Goal: Check status: Check status

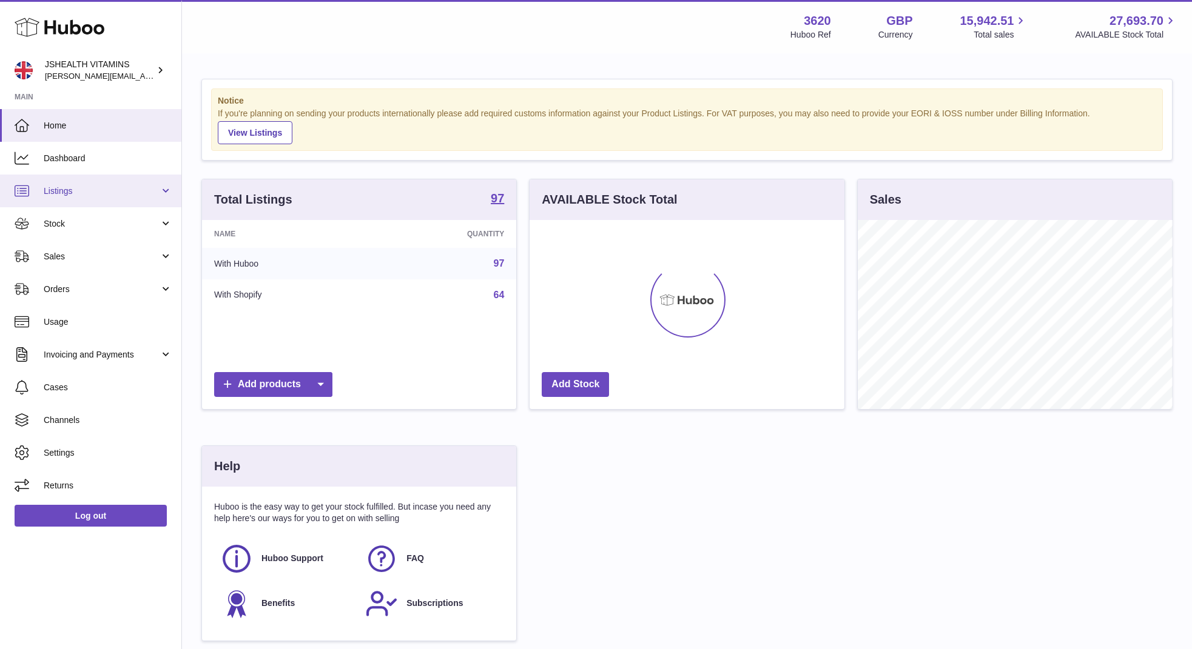
scroll to position [189, 315]
click at [70, 232] on link "Stock" at bounding box center [90, 223] width 181 height 33
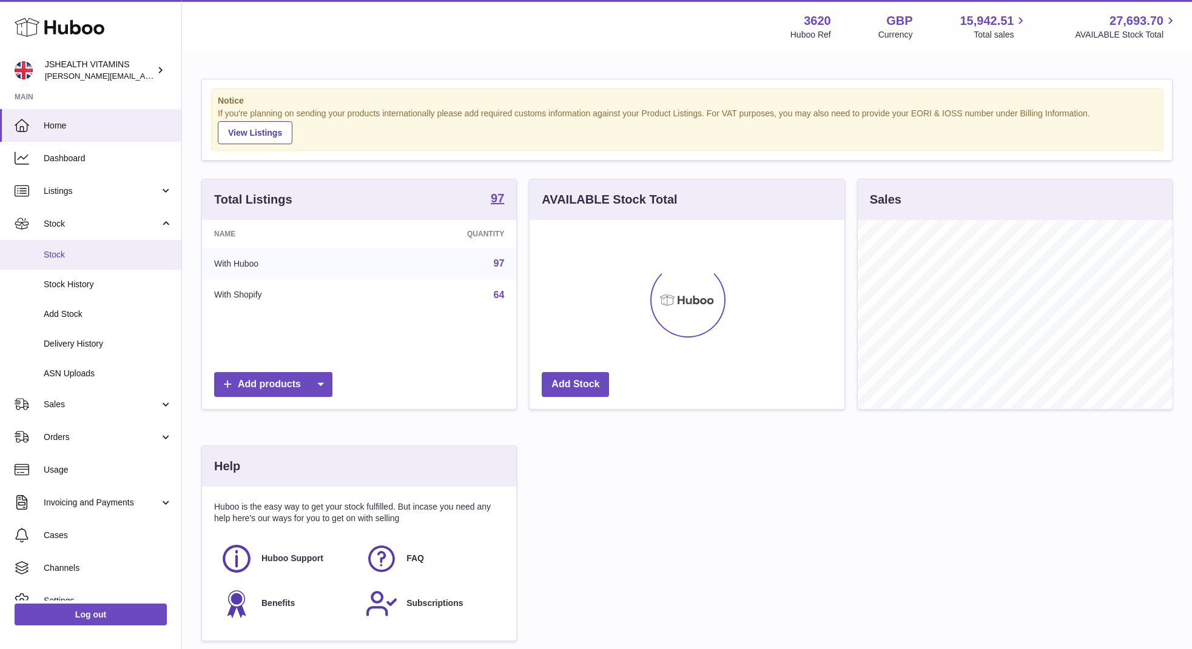
click at [66, 262] on link "Stock" at bounding box center [90, 255] width 181 height 30
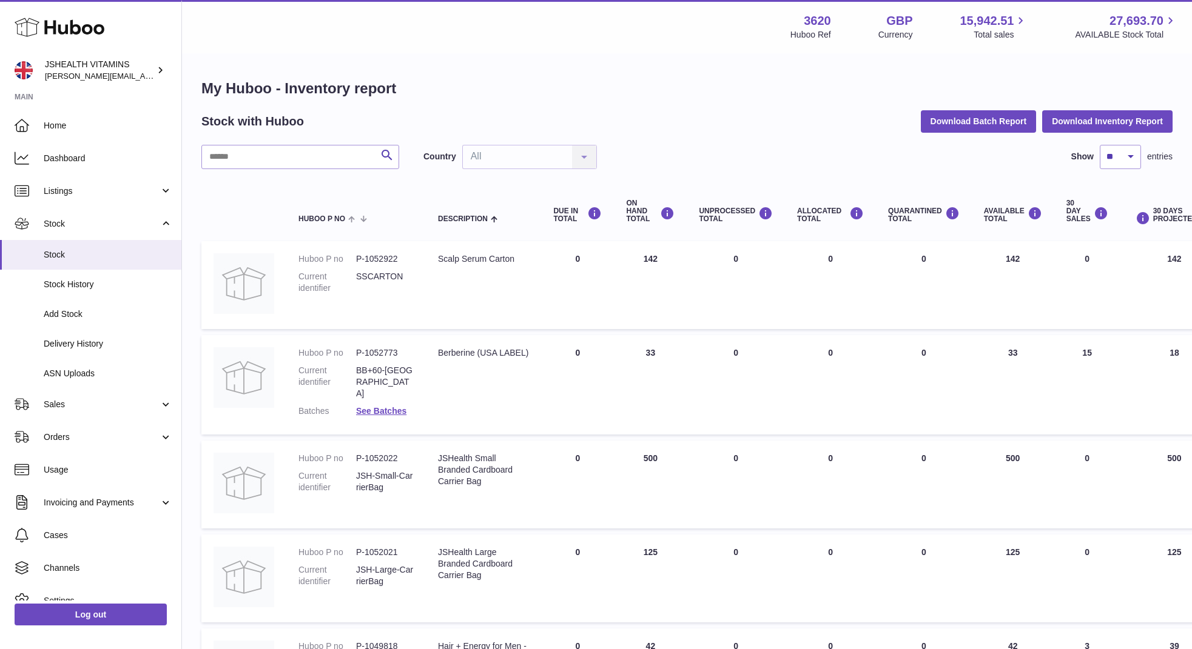
click at [1081, 118] on button "Download Inventory Report" at bounding box center [1107, 121] width 130 height 22
click at [249, 153] on input "text" at bounding box center [300, 157] width 198 height 24
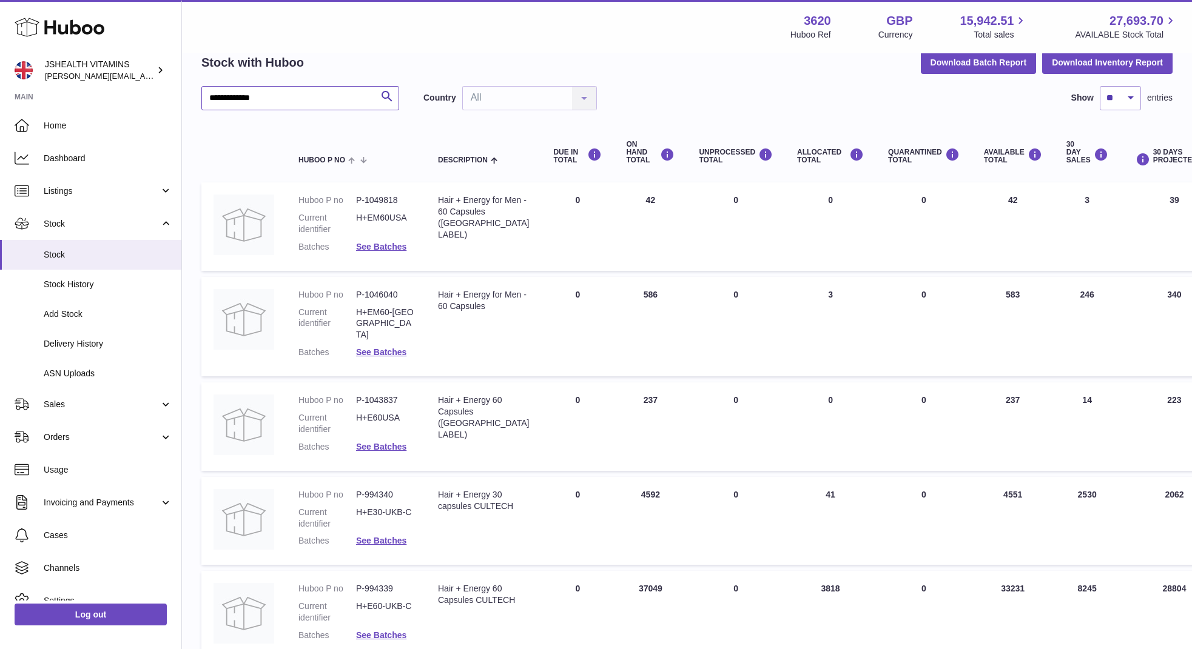
scroll to position [158, 0]
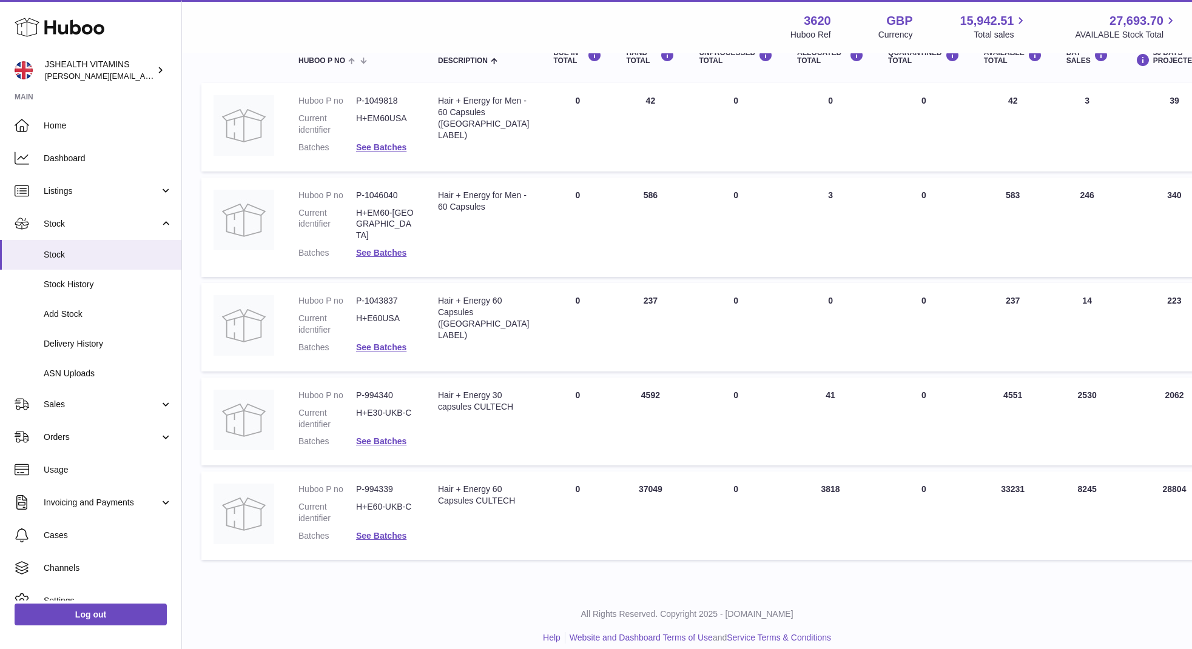
click at [378, 390] on dd "P-994340" at bounding box center [385, 396] width 58 height 12
copy dd "994340"
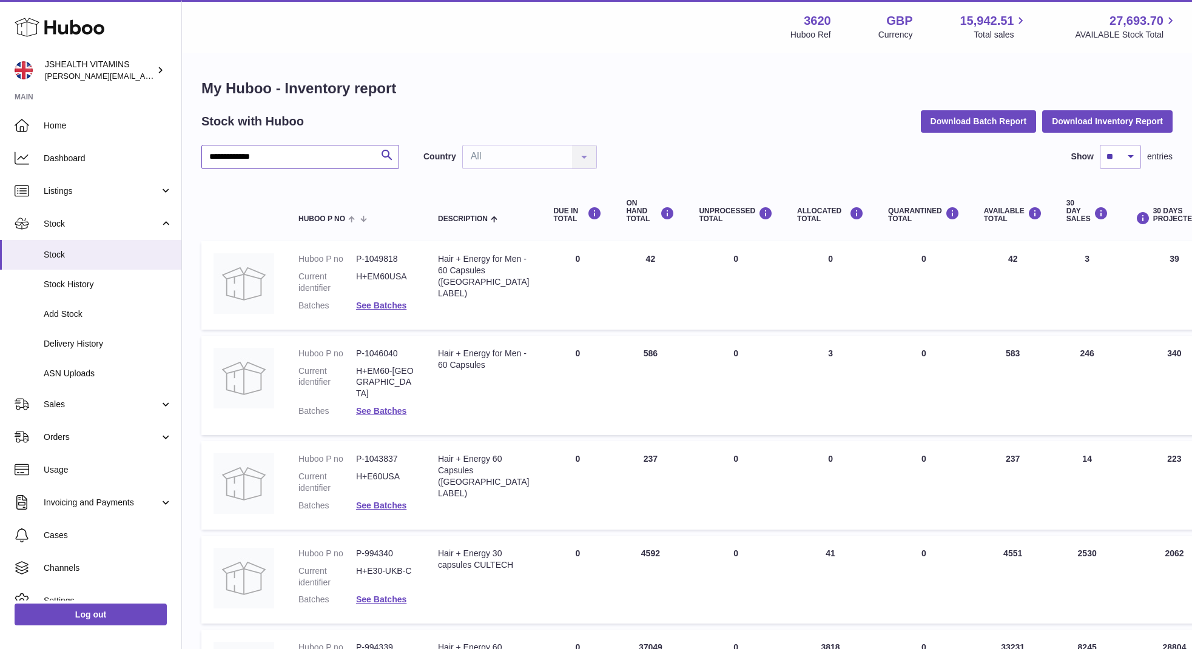
click at [302, 151] on input "**********" at bounding box center [300, 157] width 198 height 24
paste input "text"
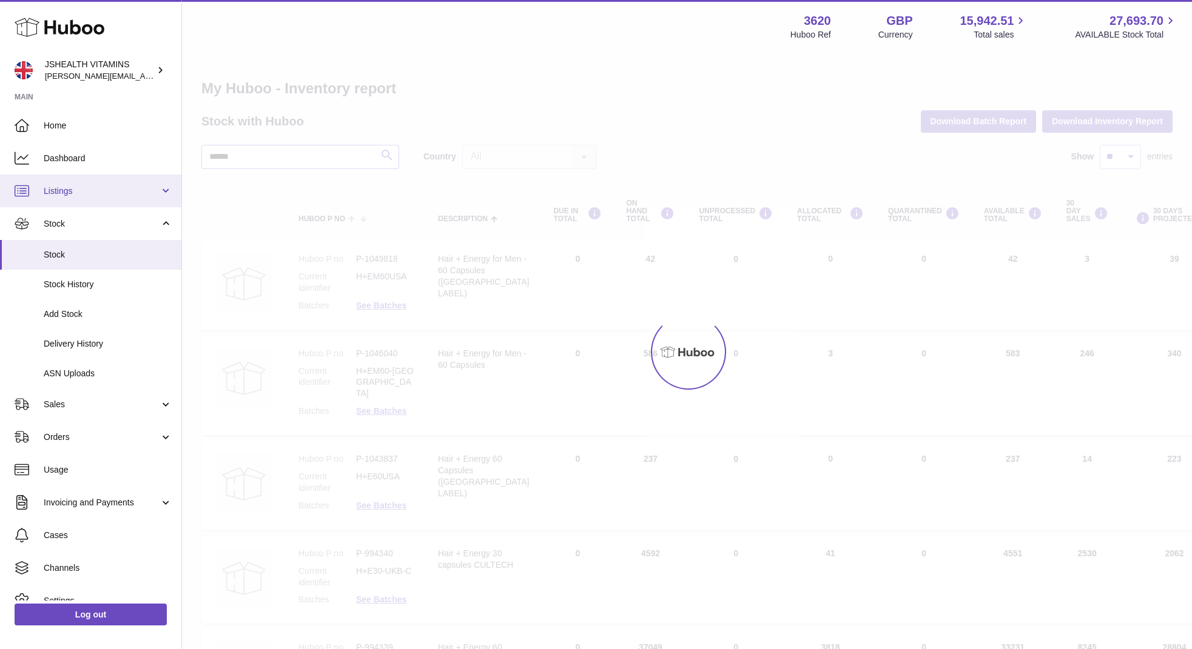
type input "******"
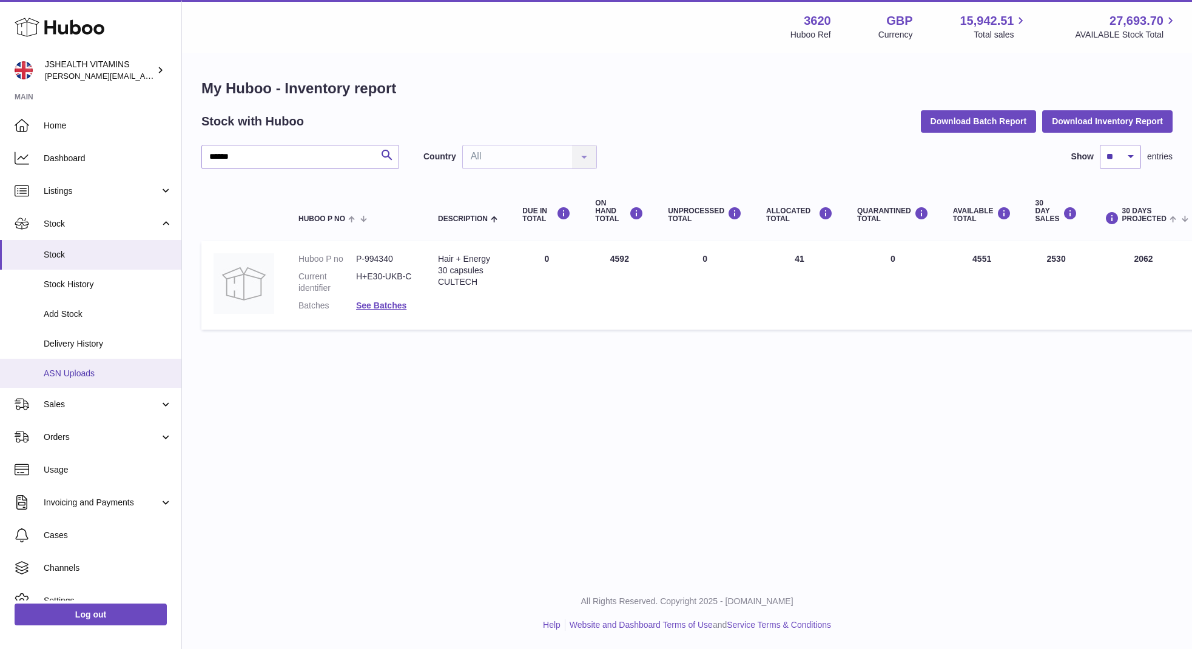
click at [95, 366] on link "ASN Uploads" at bounding box center [90, 374] width 181 height 30
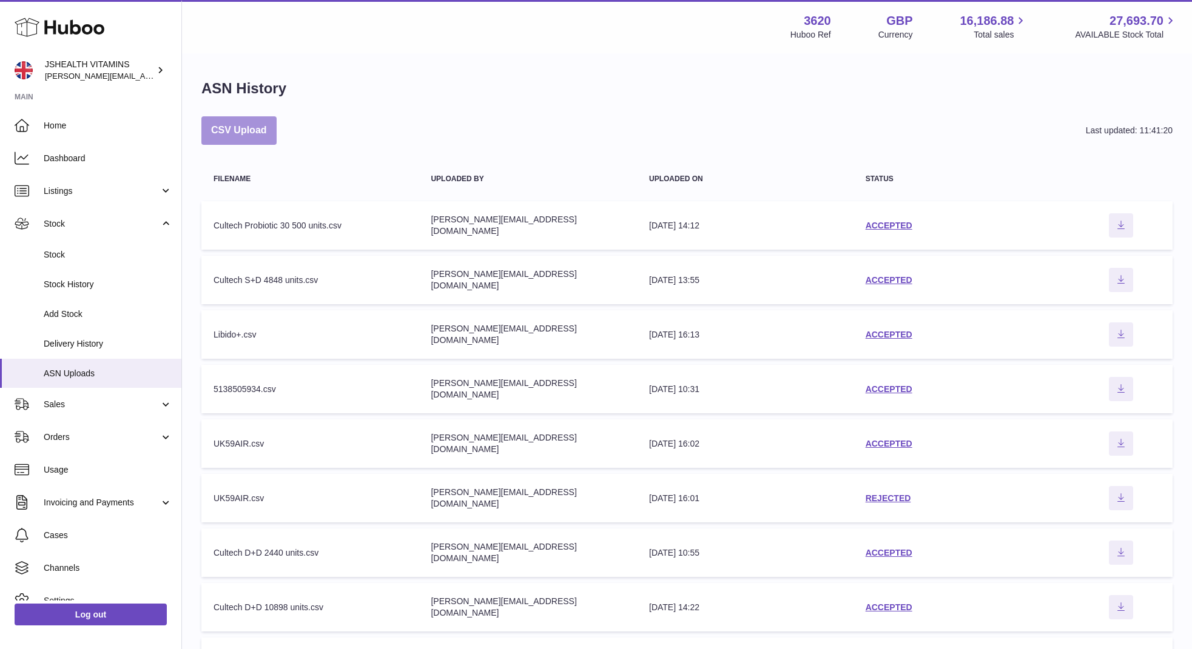
click at [243, 133] on button "CSV Upload" at bounding box center [238, 130] width 75 height 29
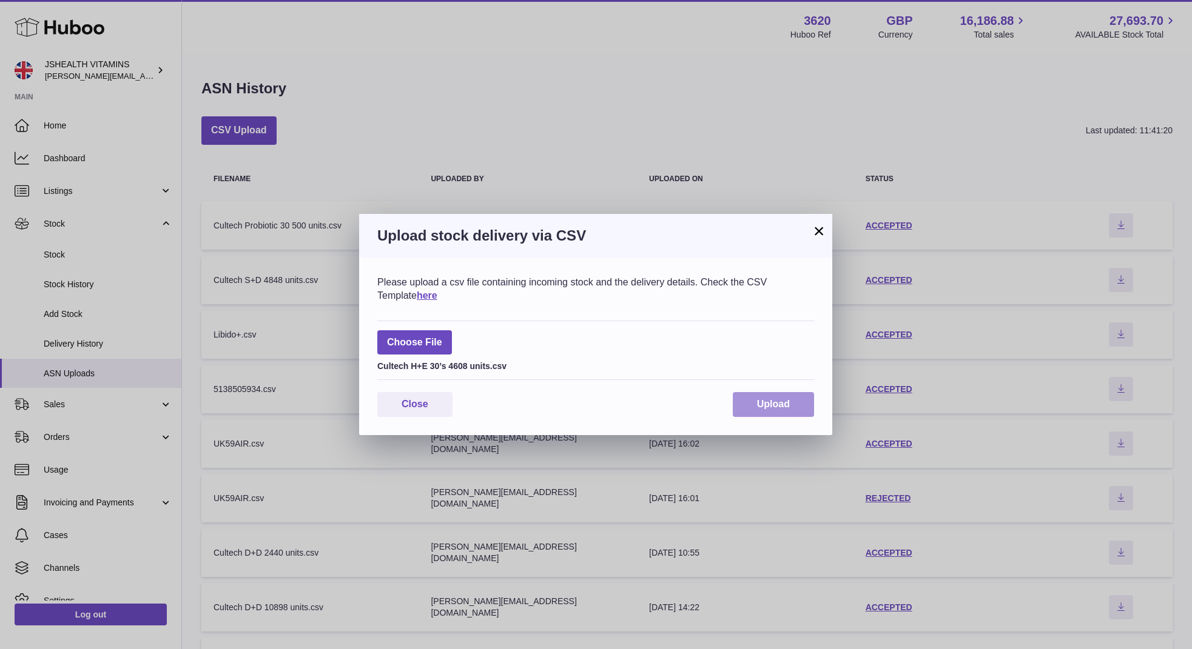
click at [796, 411] on button "Upload" at bounding box center [773, 404] width 81 height 25
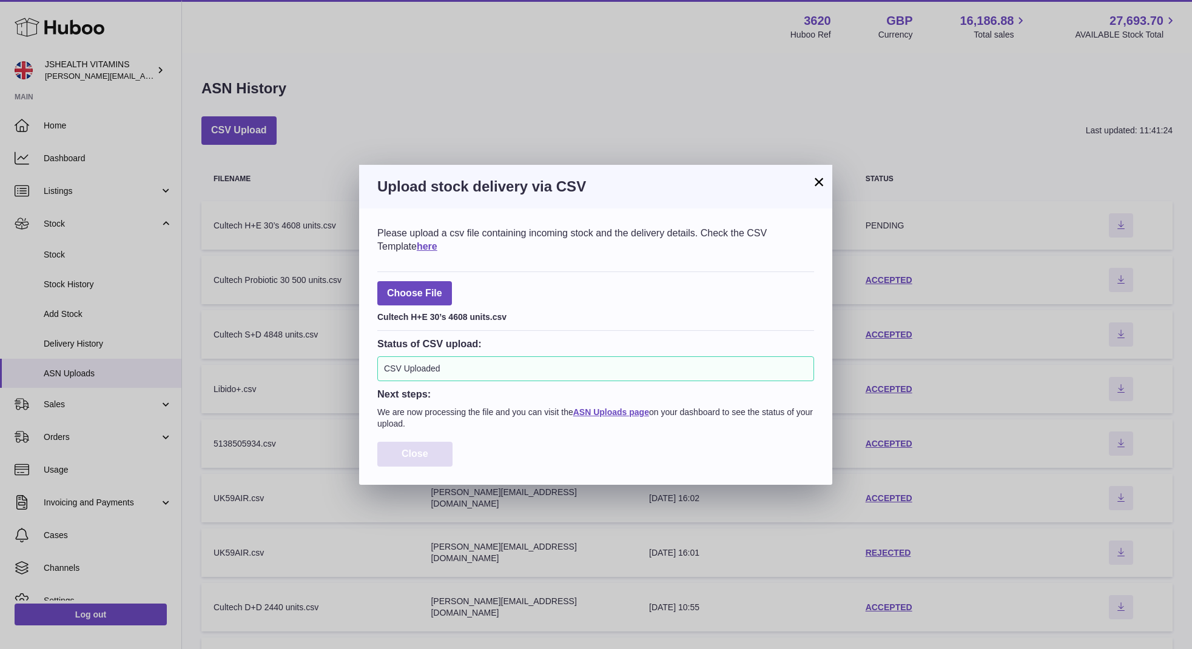
click at [421, 457] on span "Close" at bounding box center [414, 454] width 27 height 10
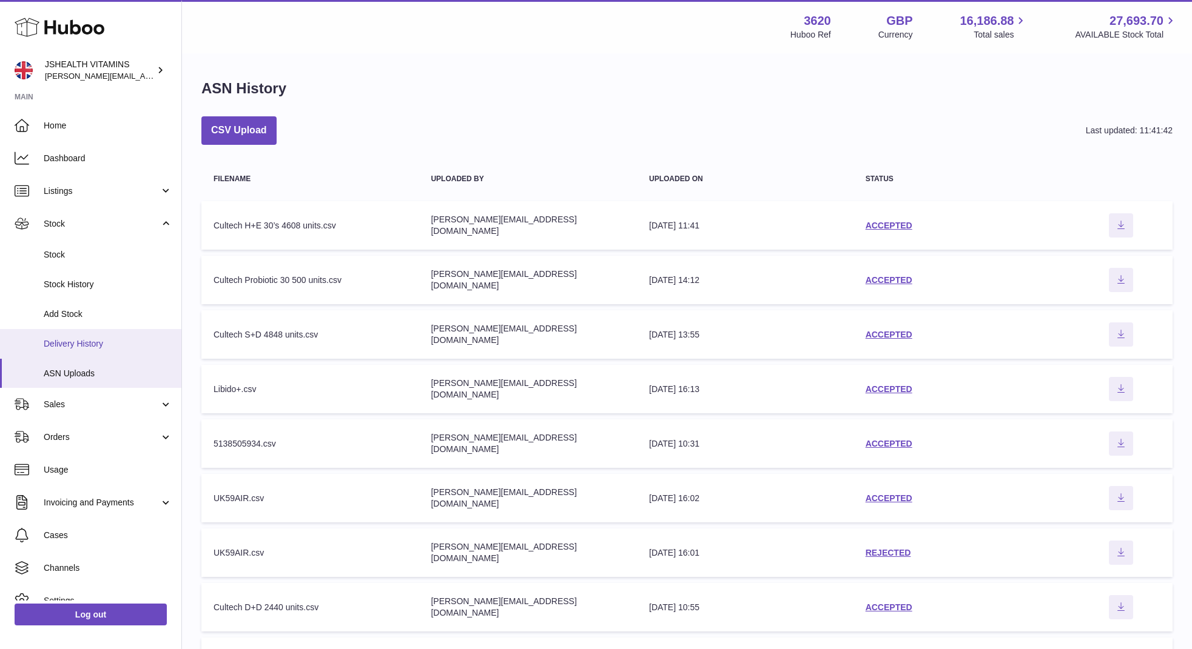
click at [122, 343] on span "Delivery History" at bounding box center [108, 344] width 129 height 12
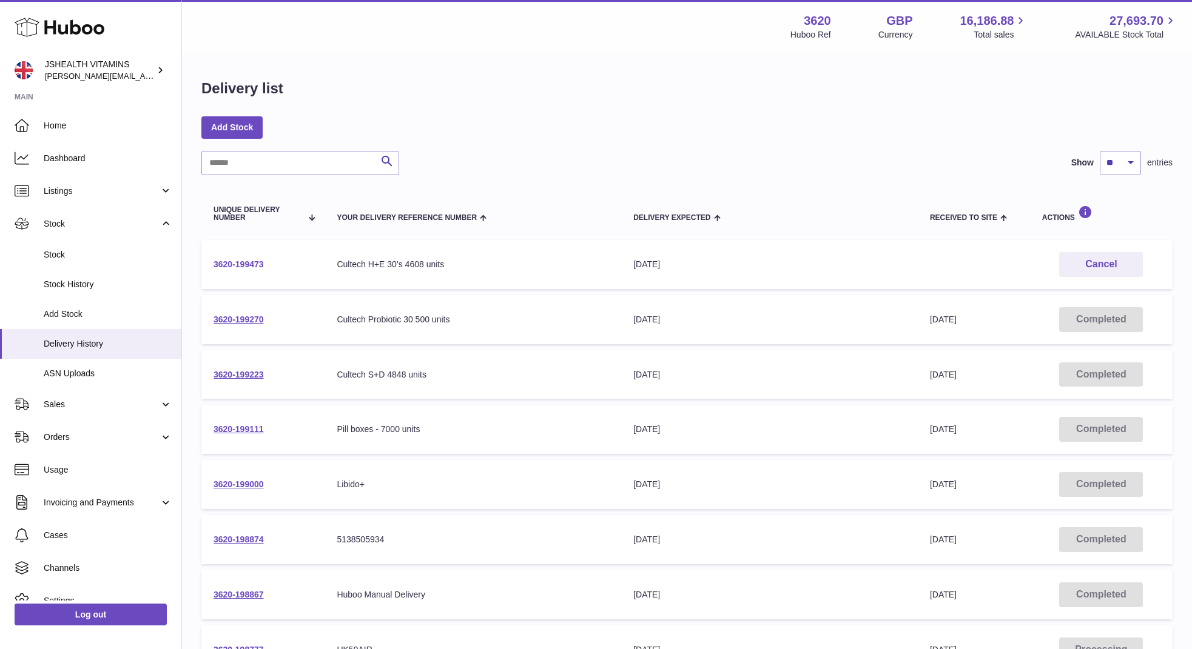
click at [240, 265] on link "3620-199473" at bounding box center [238, 265] width 50 height 10
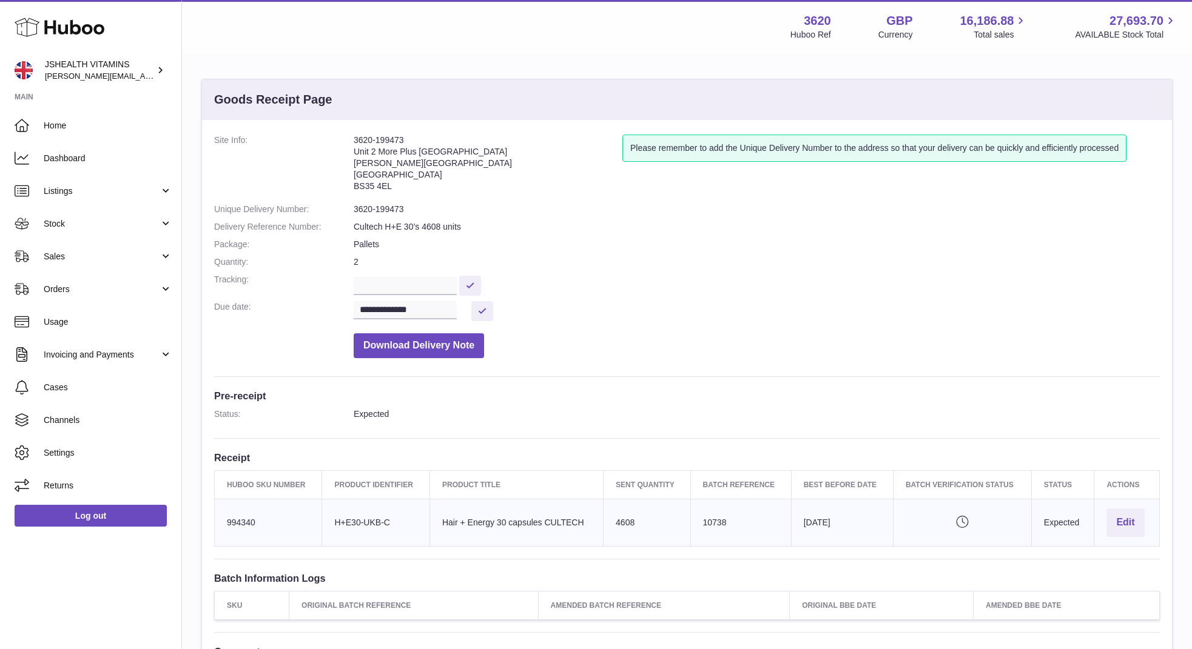
click at [386, 216] on dl "**********" at bounding box center [686, 250] width 945 height 230
copy dl "3620-199473"
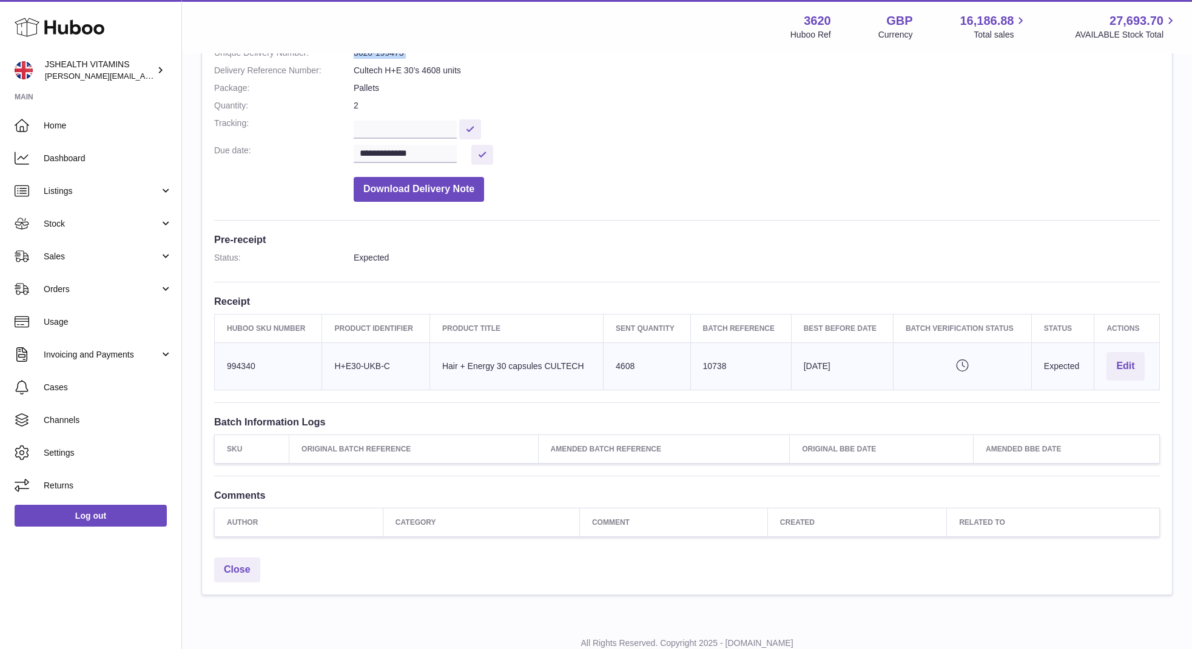
scroll to position [195, 0]
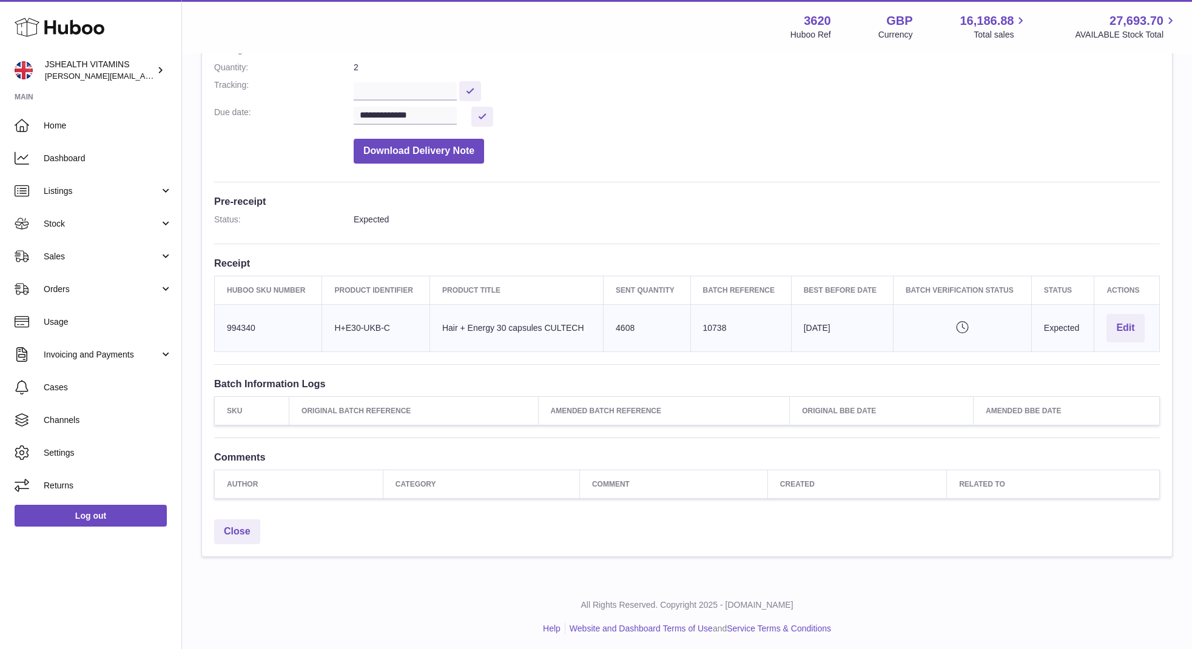
click at [958, 324] on icon "Pending verification" at bounding box center [961, 327] width 113 height 12
drag, startPoint x: 587, startPoint y: 326, endPoint x: 457, endPoint y: 327, distance: 130.4
click at [457, 327] on td "Product title Hair + Energy 30 capsules CULTECH" at bounding box center [515, 327] width 173 height 47
copy td "+ Energy 30 capsules CULTECH"
click at [229, 327] on td "Huboo SKU Number 994340" at bounding box center [268, 327] width 107 height 47
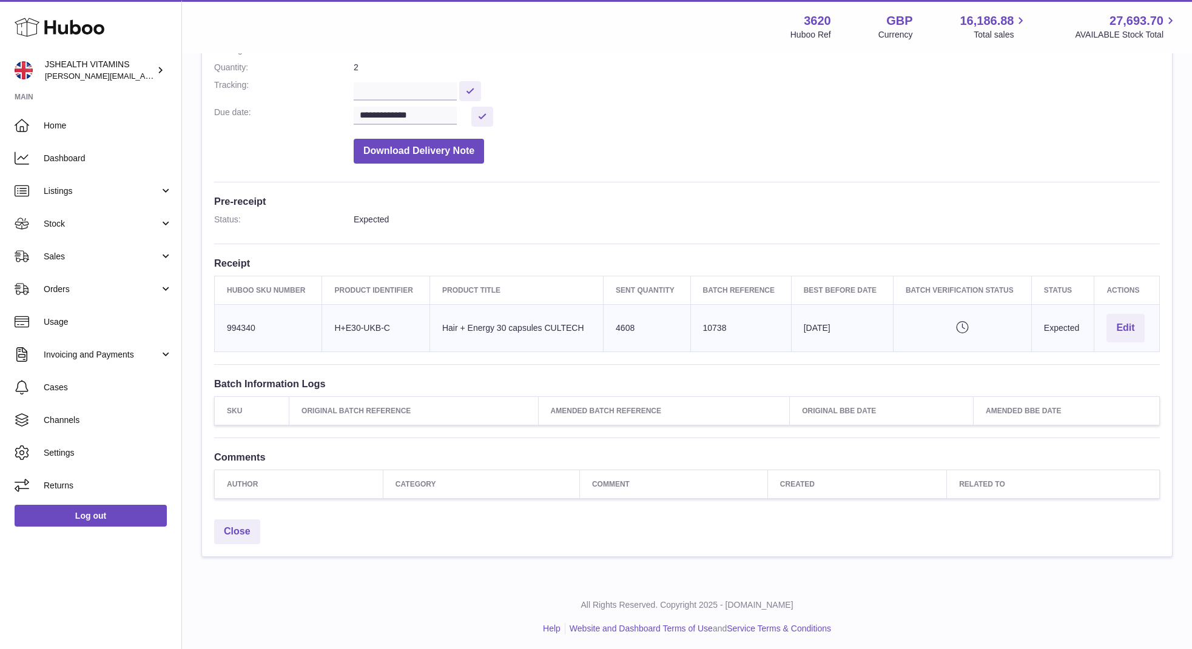
click at [229, 327] on td "Huboo SKU Number 994340" at bounding box center [268, 327] width 107 height 47
copy td "994340"
click at [81, 264] on link "Sales" at bounding box center [90, 256] width 181 height 33
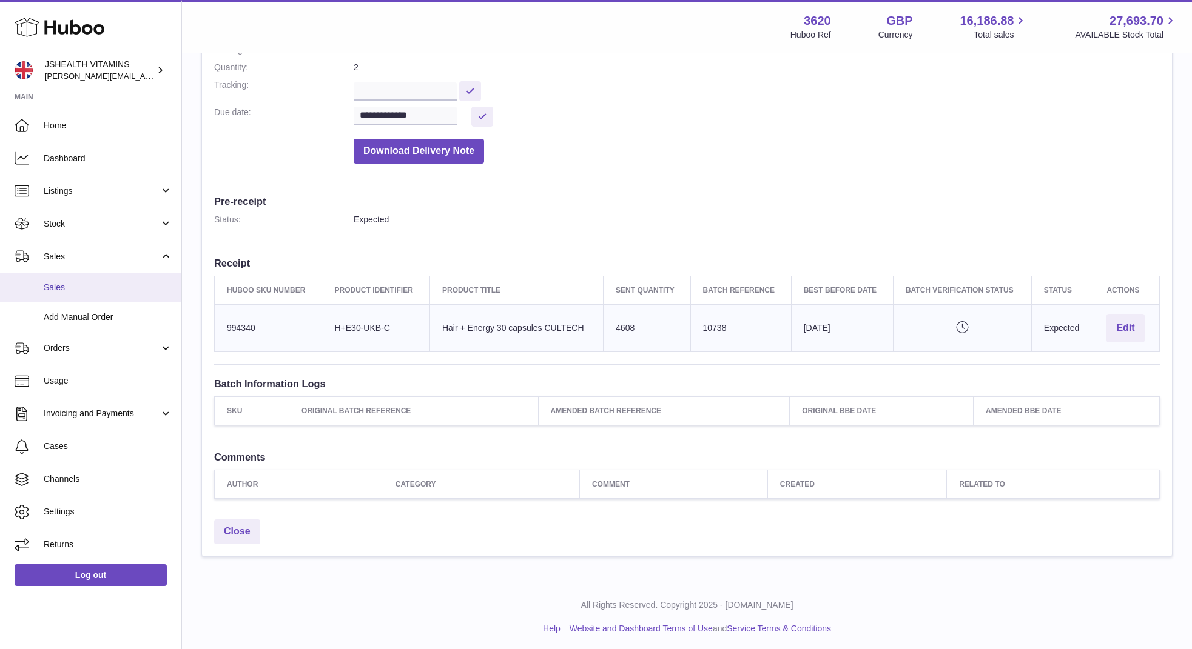
click at [96, 298] on link "Sales" at bounding box center [90, 288] width 181 height 30
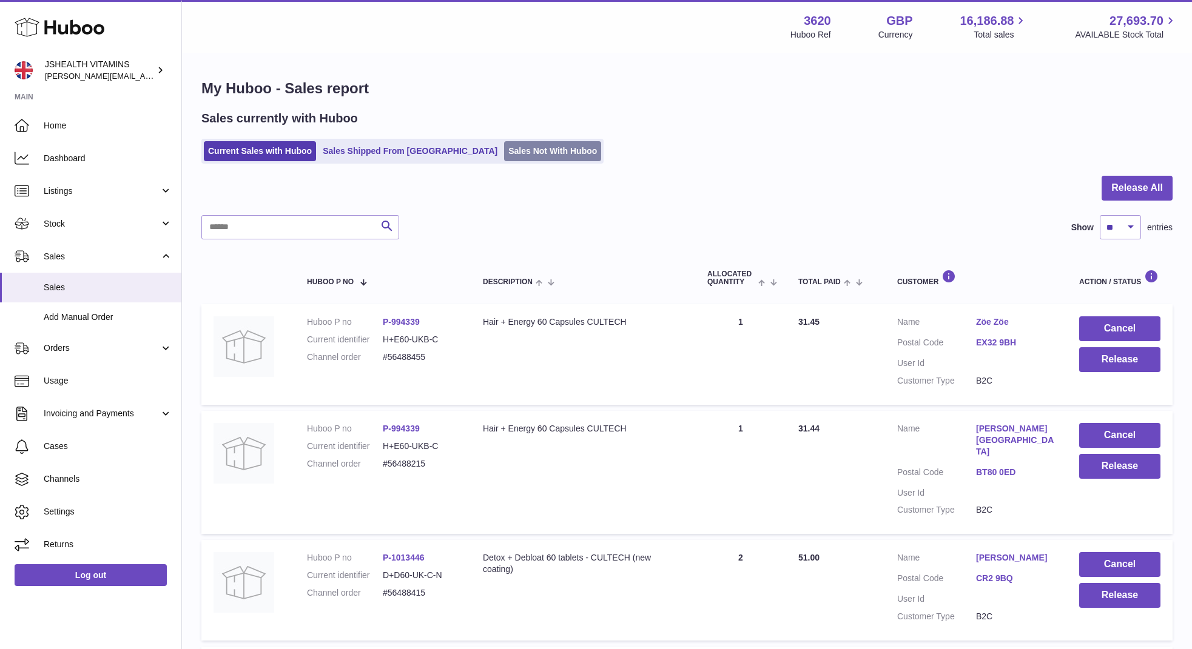
click at [511, 156] on link "Sales Not With Huboo" at bounding box center [552, 151] width 97 height 20
